Goal: Task Accomplishment & Management: Manage account settings

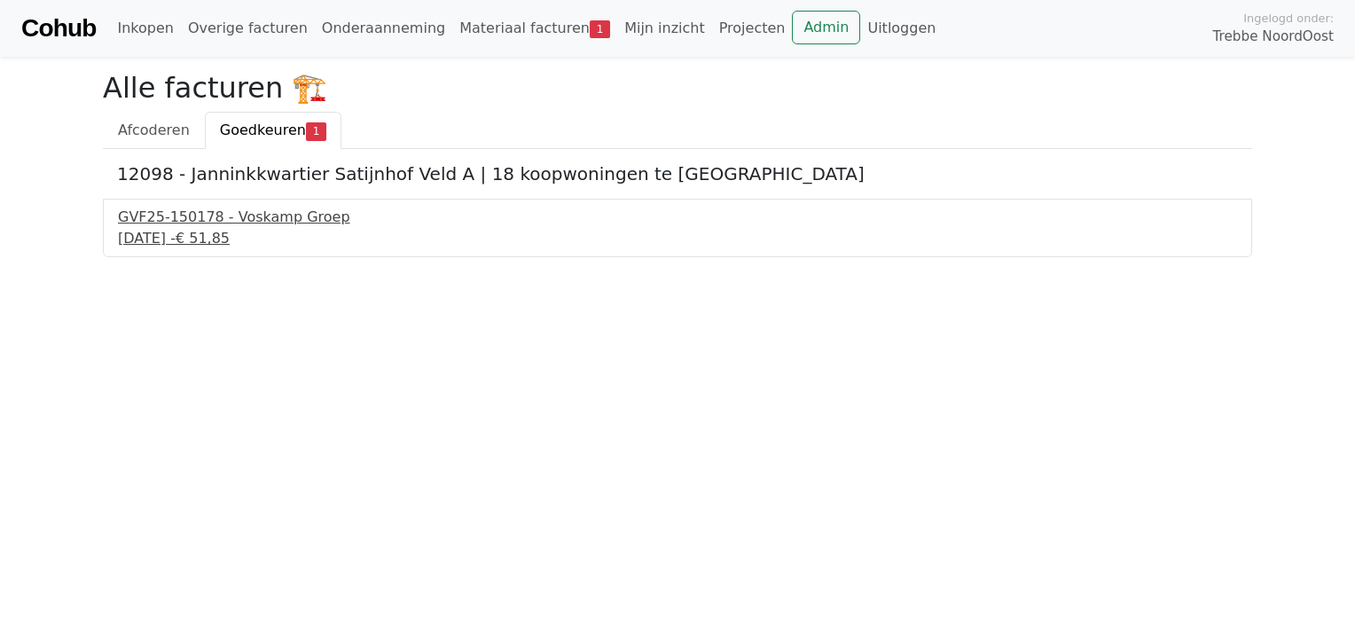
click at [228, 231] on div "[DATE] - € 51,85" at bounding box center [677, 238] width 1119 height 21
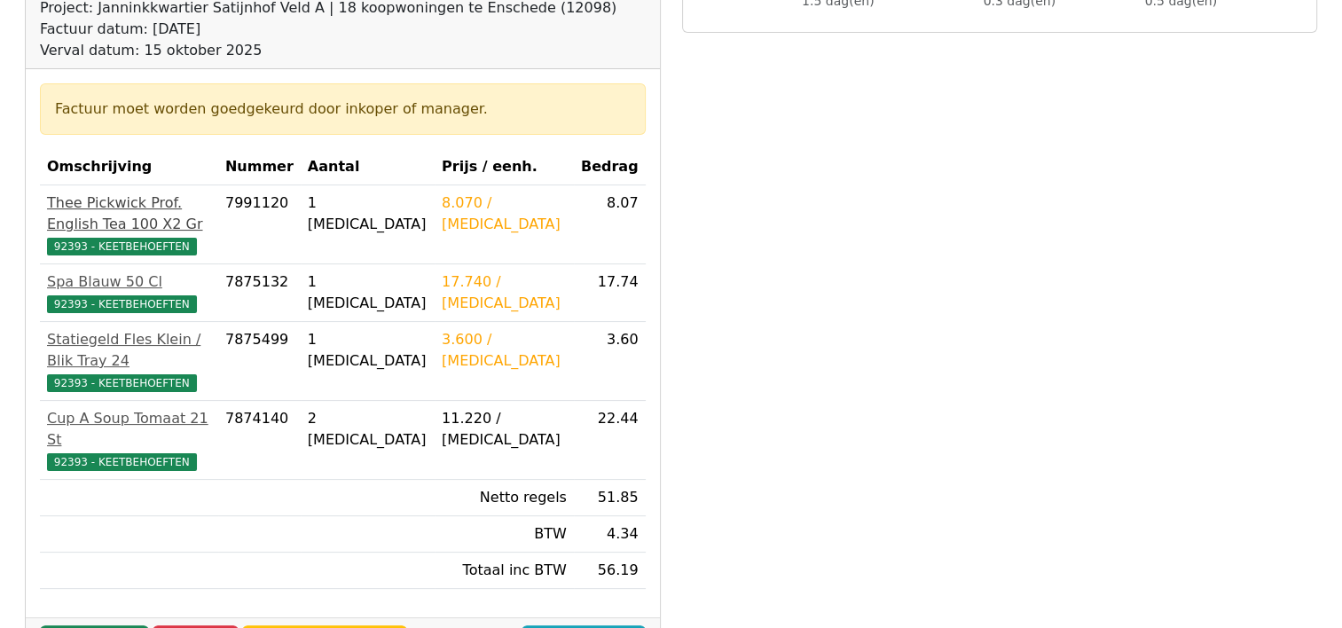
scroll to position [248, 0]
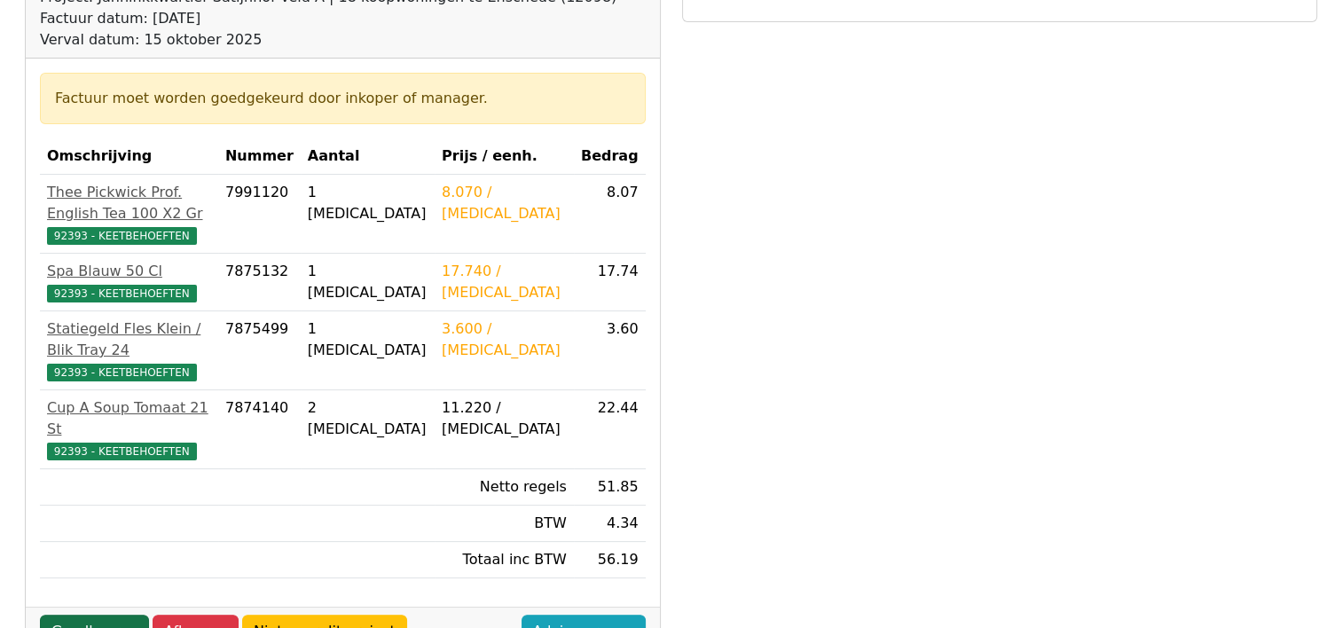
click at [92, 615] on link "Goedkeuren" at bounding box center [94, 632] width 109 height 34
